Goal: Check status: Check status

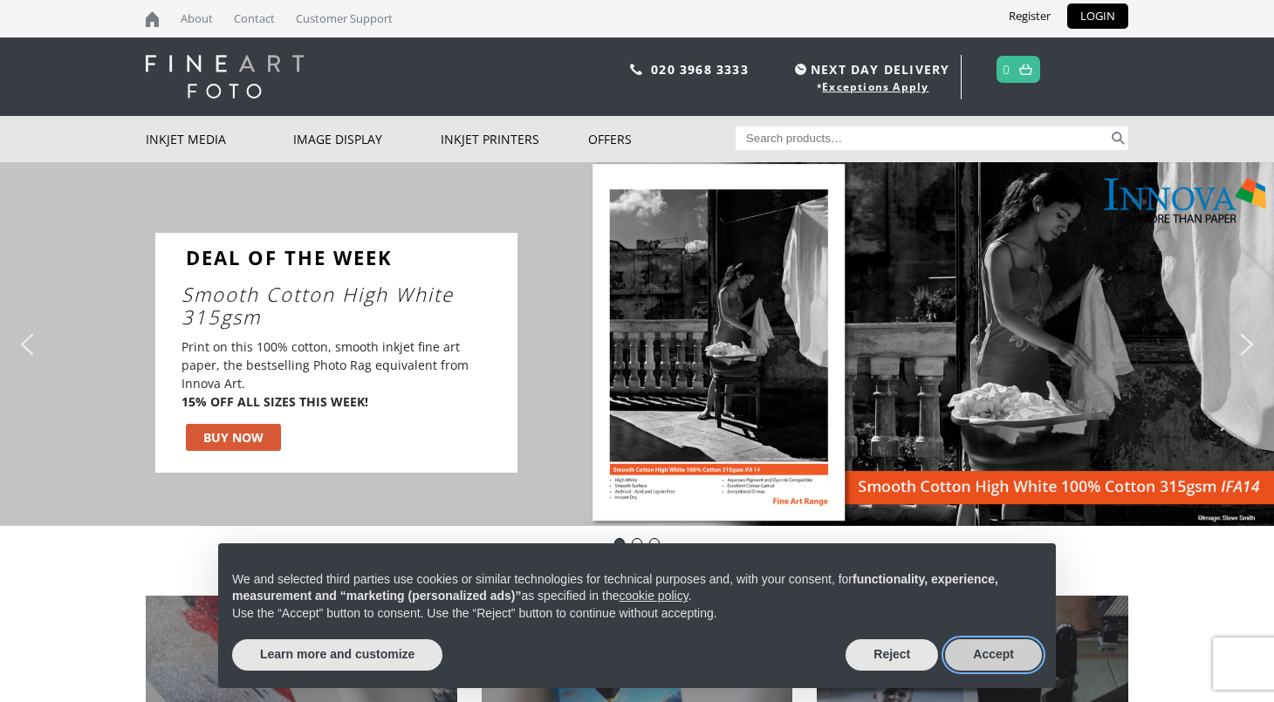
click at [990, 654] on button "Accept" at bounding box center [993, 655] width 97 height 31
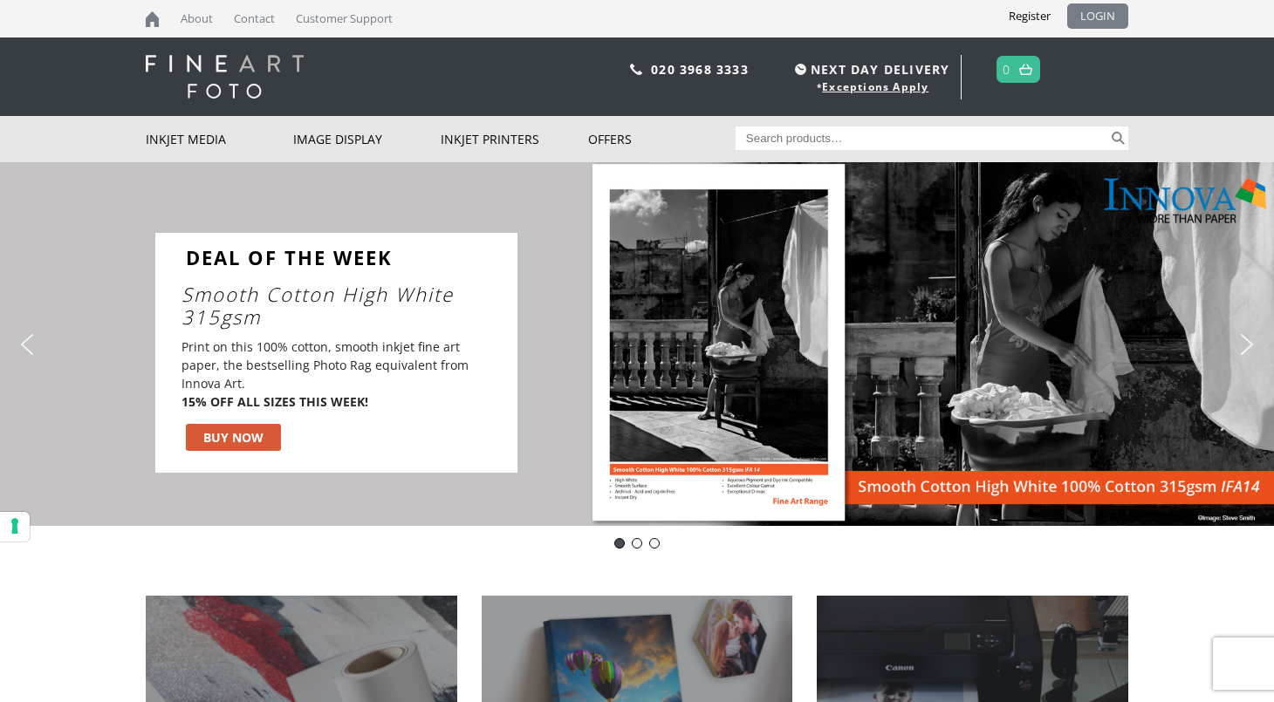
click at [1081, 17] on link "LOGIN" at bounding box center [1097, 15] width 61 height 25
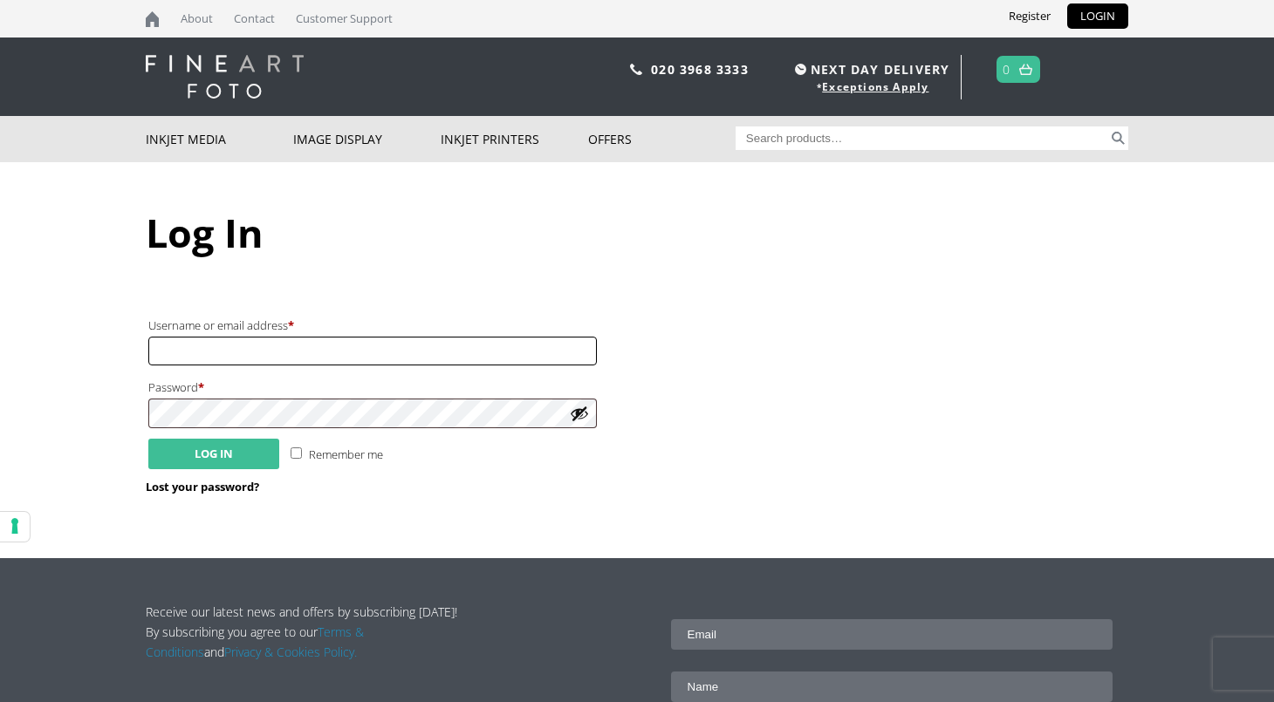
type input "hello@lucysherston.com"
click at [223, 457] on button "Log in" at bounding box center [213, 454] width 131 height 31
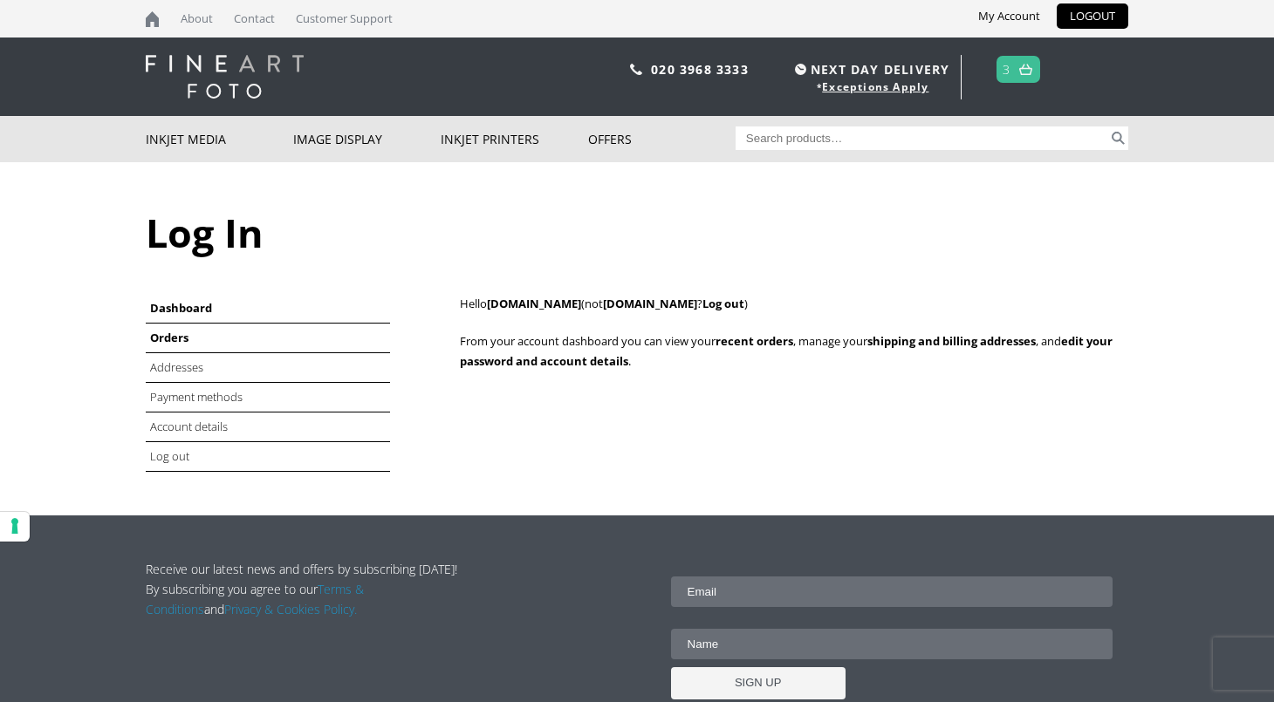
click at [168, 337] on link "Orders" at bounding box center [169, 338] width 38 height 16
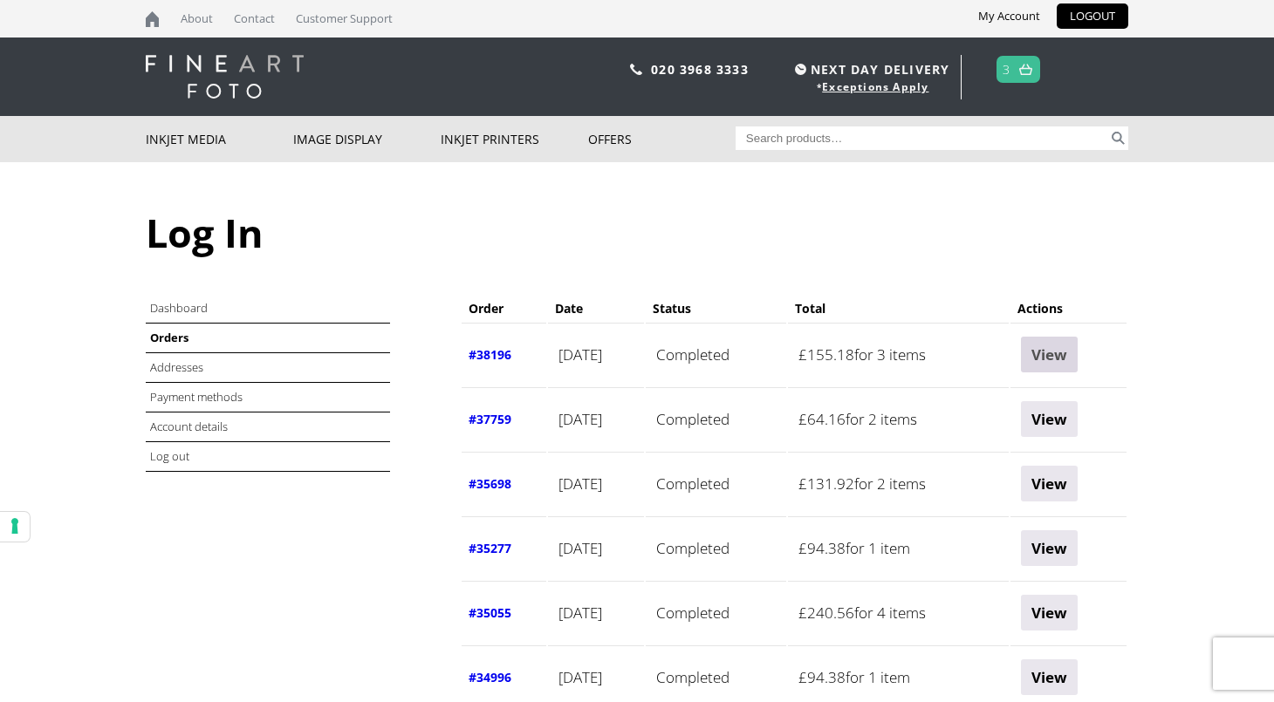
click at [1077, 361] on link "View" at bounding box center [1049, 355] width 57 height 36
